Goal: Information Seeking & Learning: Learn about a topic

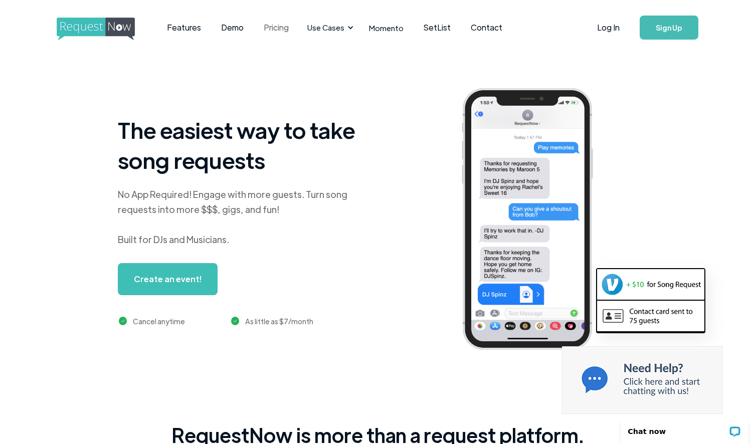
click at [270, 23] on link "Pricing" at bounding box center [276, 27] width 45 height 31
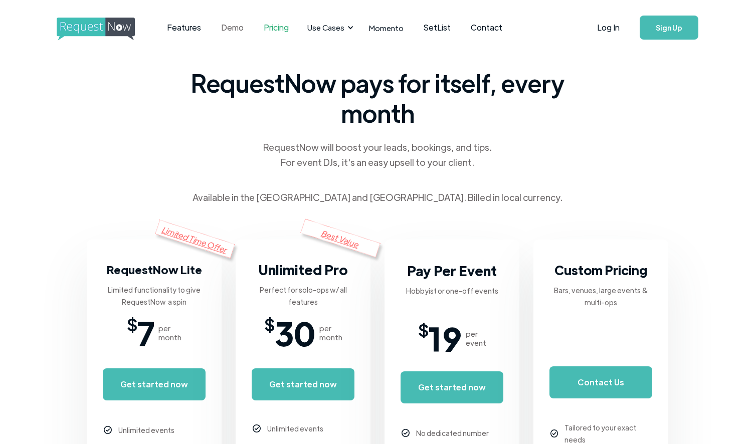
click at [233, 29] on link "Demo" at bounding box center [232, 27] width 43 height 31
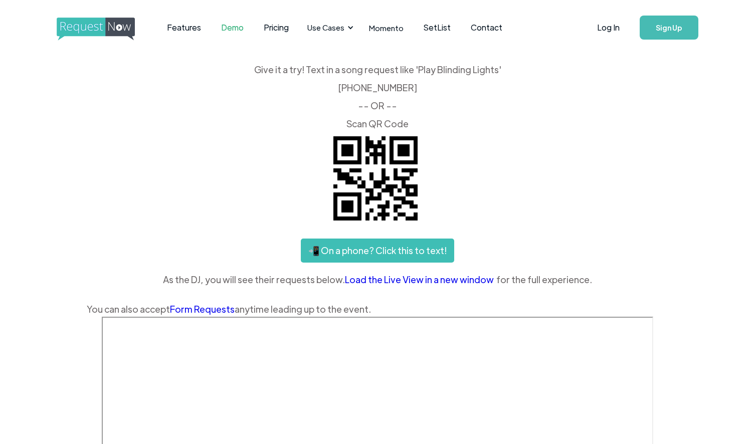
click at [84, 27] on img "home" at bounding box center [105, 29] width 97 height 23
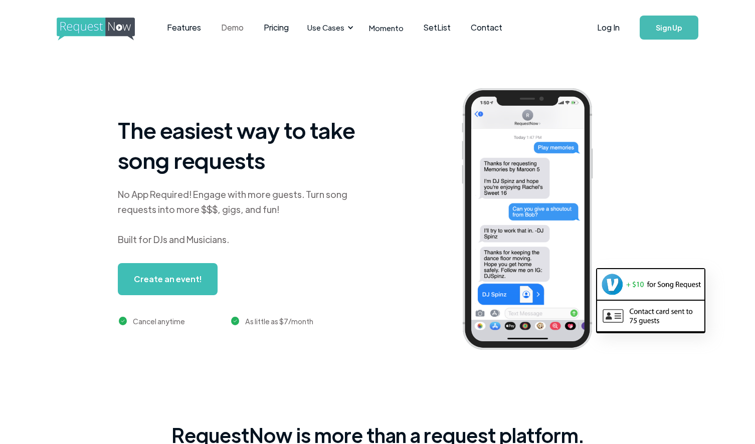
click at [233, 30] on link "Demo" at bounding box center [232, 27] width 43 height 31
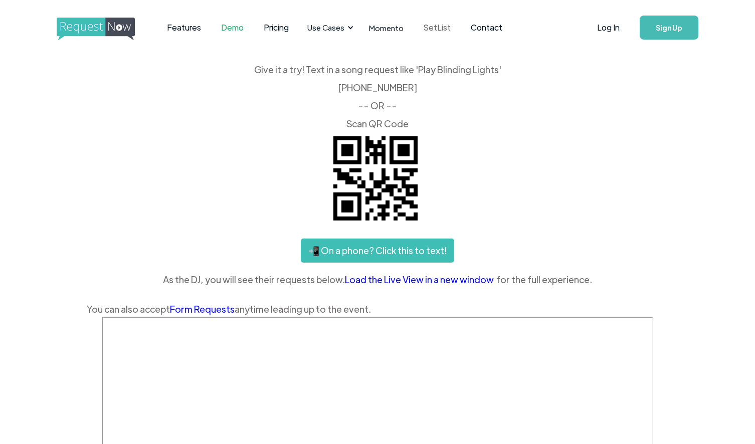
click at [429, 30] on link "SetList" at bounding box center [437, 27] width 47 height 31
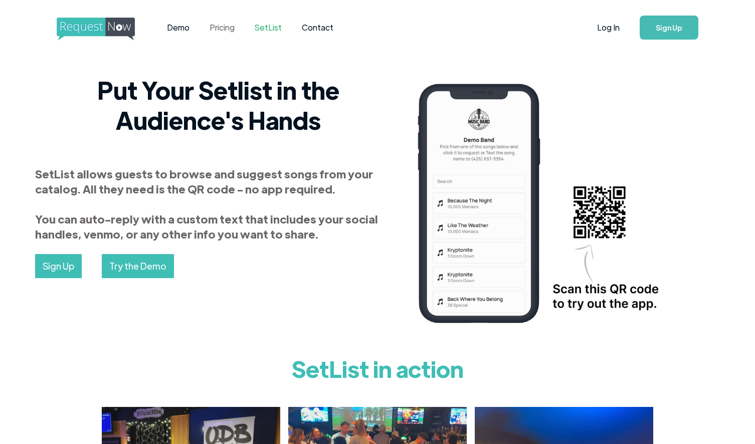
click at [219, 32] on link "Pricing" at bounding box center [221, 27] width 45 height 31
click at [113, 26] on img "home" at bounding box center [105, 29] width 97 height 23
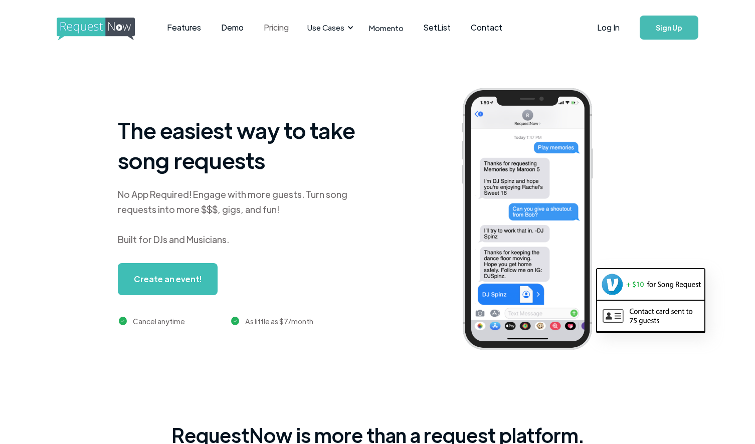
click at [283, 31] on link "Pricing" at bounding box center [276, 27] width 45 height 31
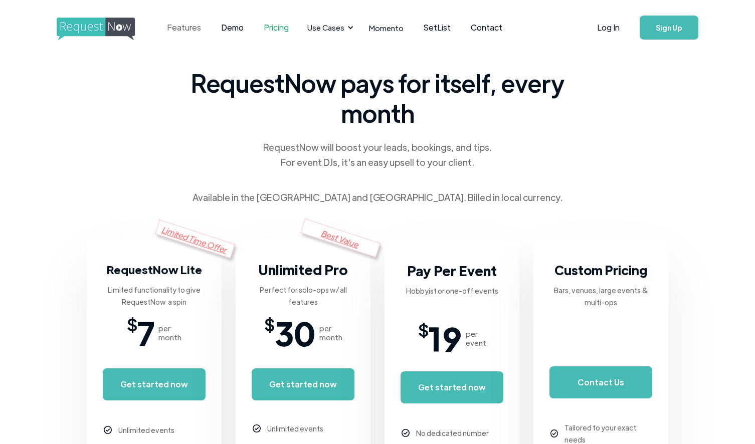
click at [191, 29] on link "Features" at bounding box center [184, 27] width 54 height 31
